Goal: Task Accomplishment & Management: Use online tool/utility

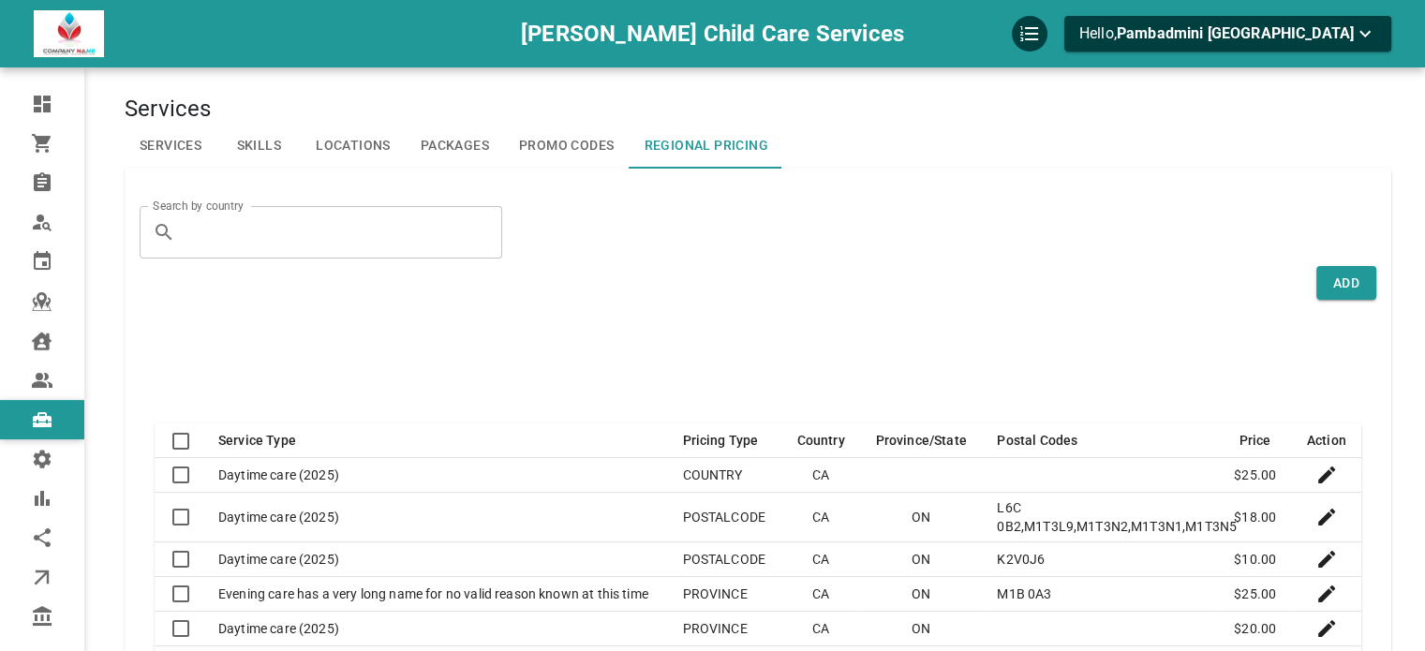
click at [551, 156] on link "Promo Codes" at bounding box center [566, 146] width 125 height 45
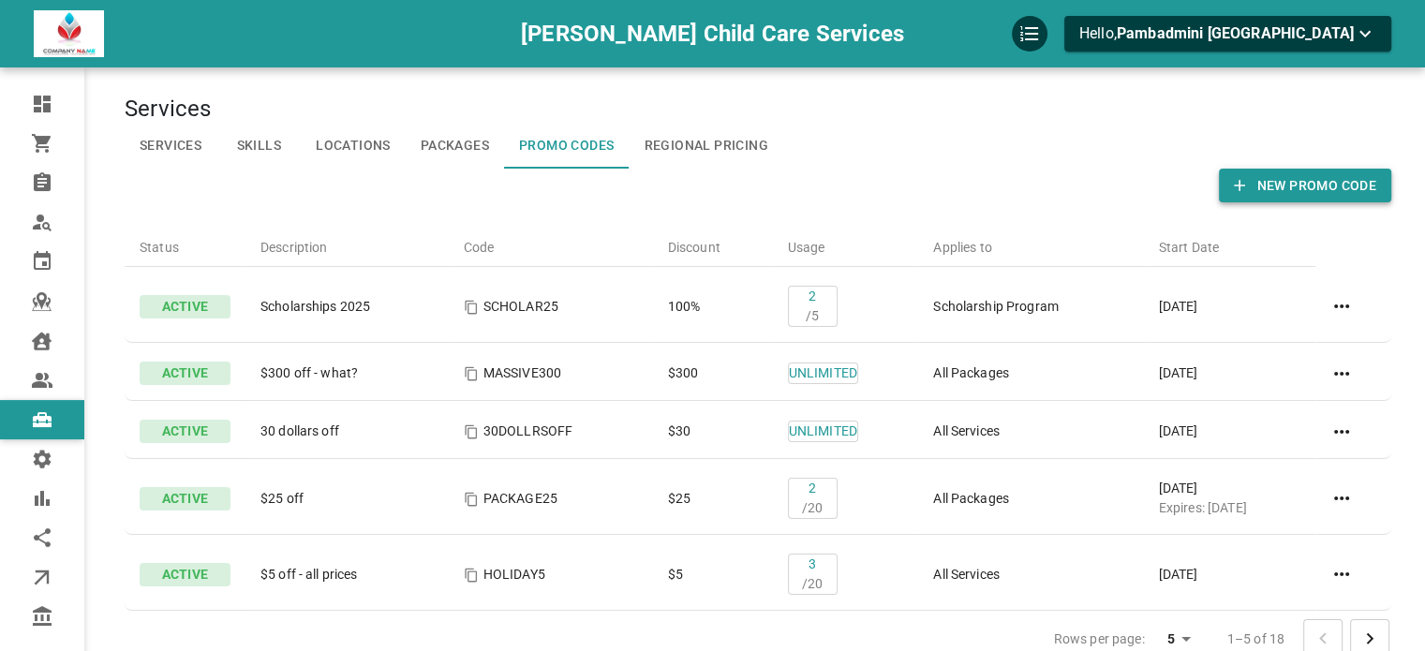
click at [1297, 179] on button "New Promo Code" at bounding box center [1305, 186] width 172 height 35
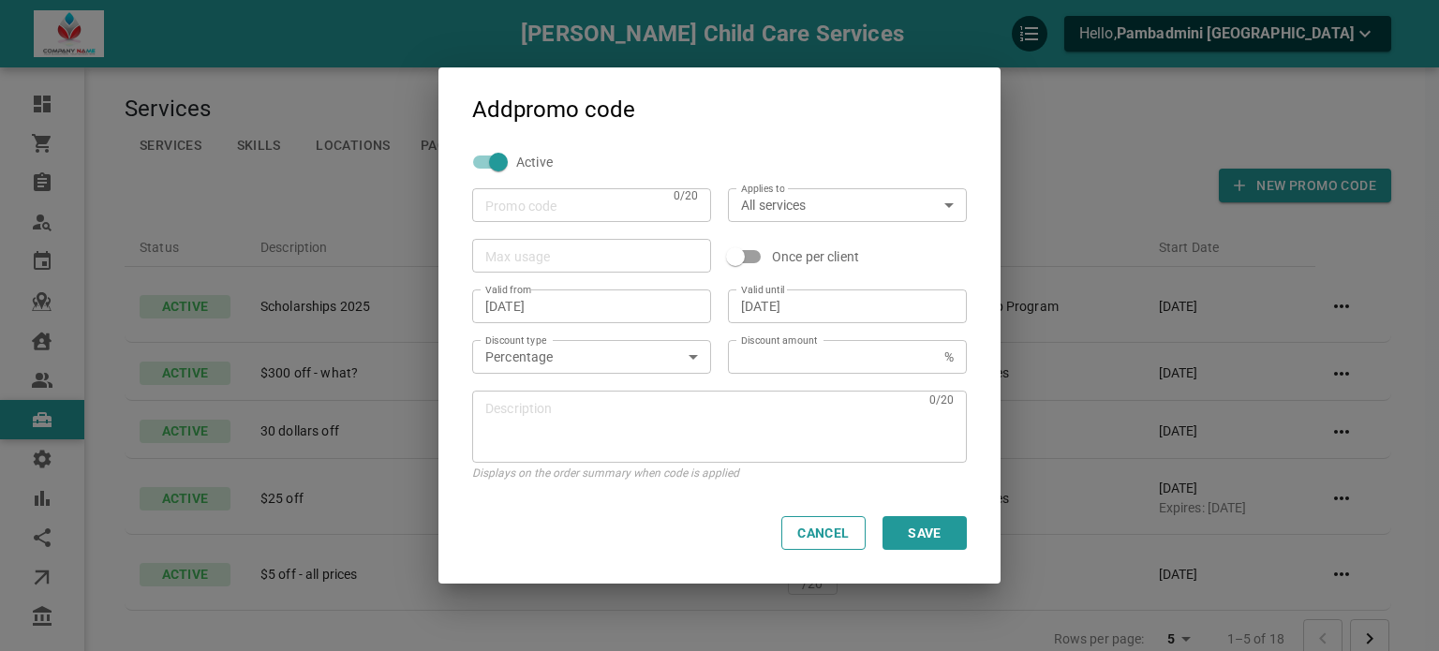
click at [607, 425] on textarea "Description" at bounding box center [703, 426] width 437 height 56
click at [601, 417] on textarea "Description" at bounding box center [703, 426] width 437 height 56
click at [600, 412] on textarea "Description" at bounding box center [703, 426] width 437 height 56
click at [545, 271] on div "Max usage" at bounding box center [591, 256] width 239 height 34
click at [571, 415] on textarea "dfdf" at bounding box center [703, 426] width 437 height 56
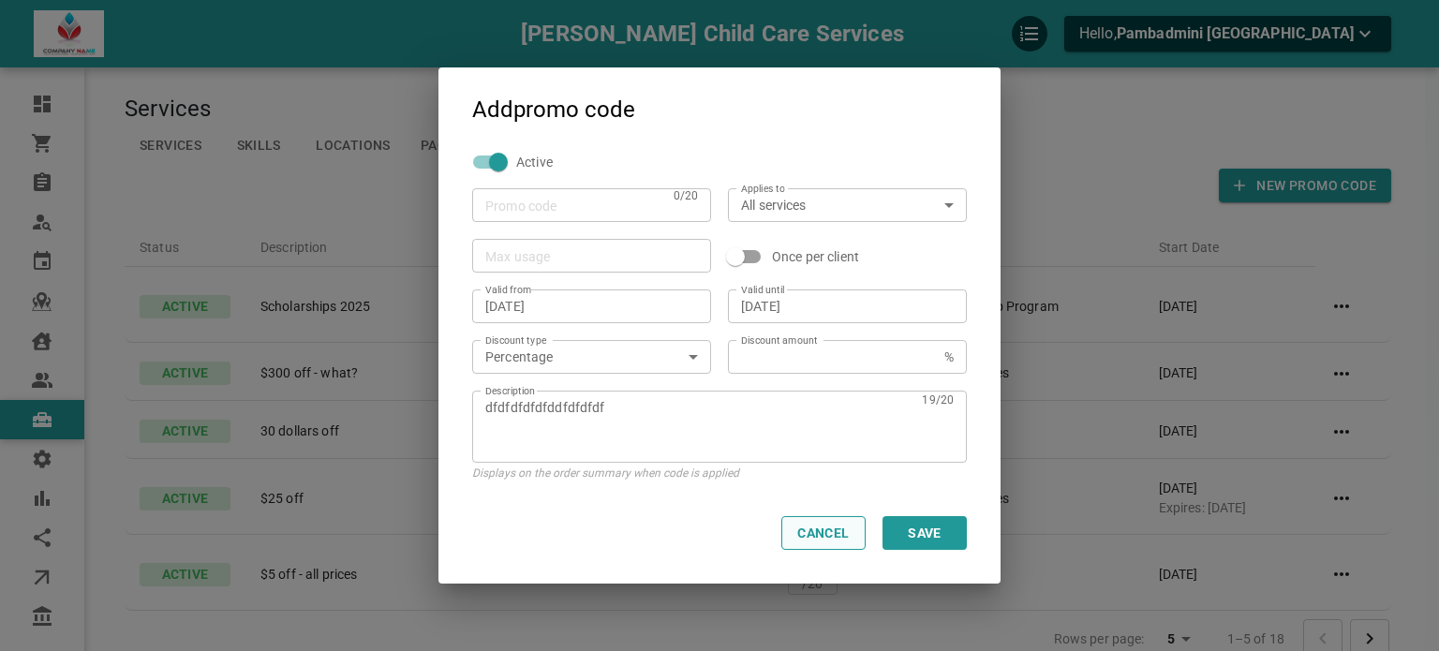
type textarea "dfdfdfdfdfddfdfdfdf"
click at [817, 535] on button "Cancel" at bounding box center [823, 533] width 84 height 34
